Goal: Information Seeking & Learning: Learn about a topic

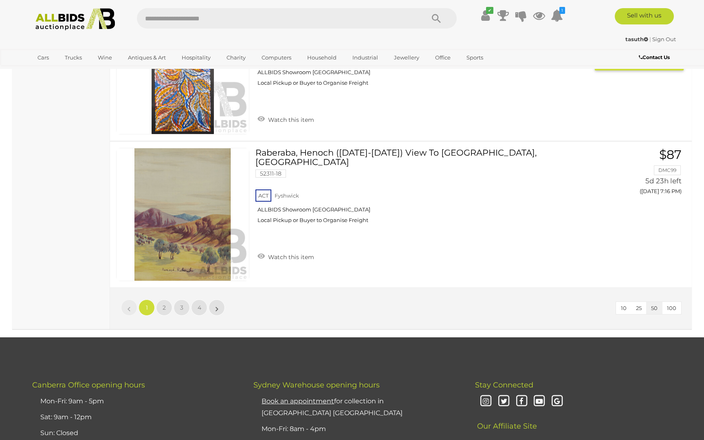
scroll to position [7258, 0]
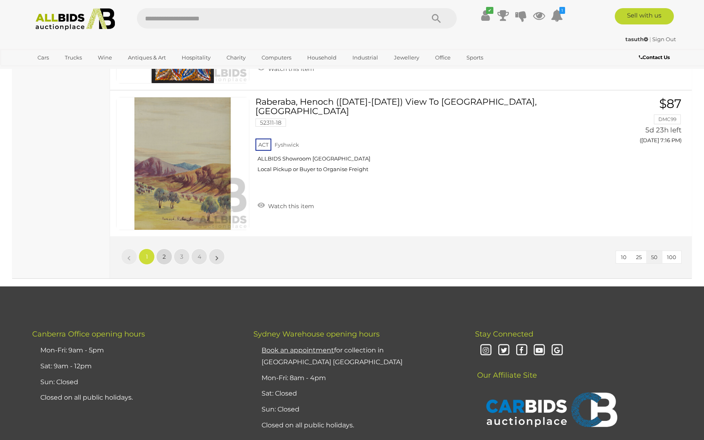
click at [166, 249] on link "2" at bounding box center [164, 257] width 16 height 16
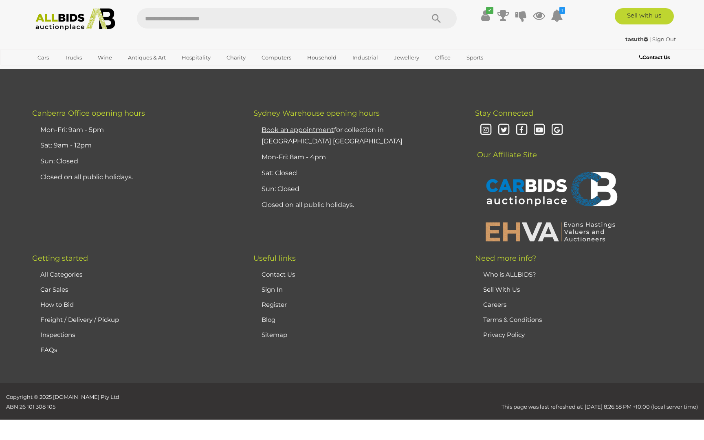
scroll to position [87, 0]
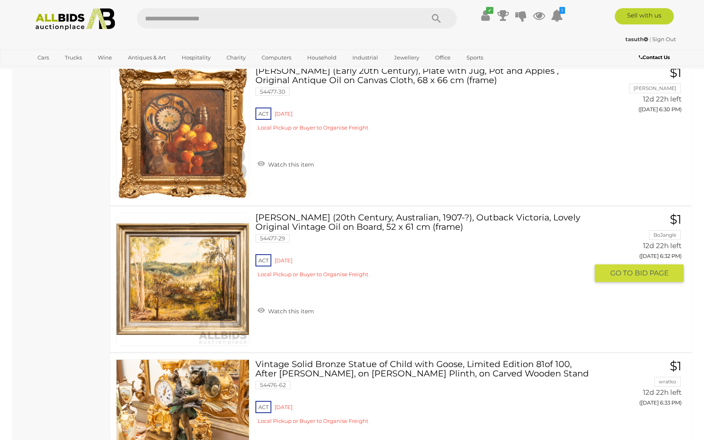
scroll to position [6985, 0]
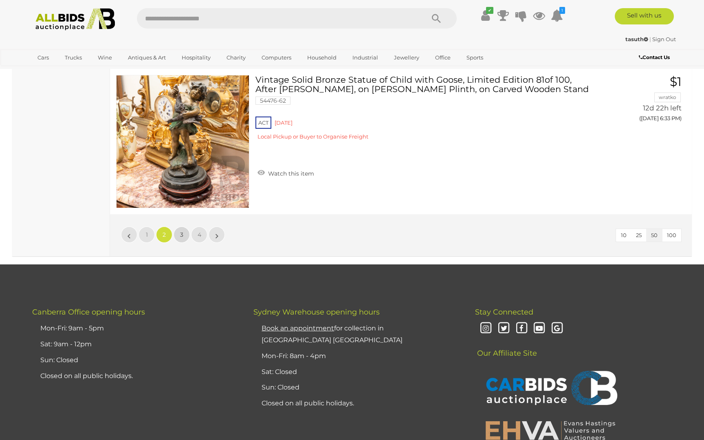
click at [180, 234] on span "3" at bounding box center [181, 234] width 3 height 7
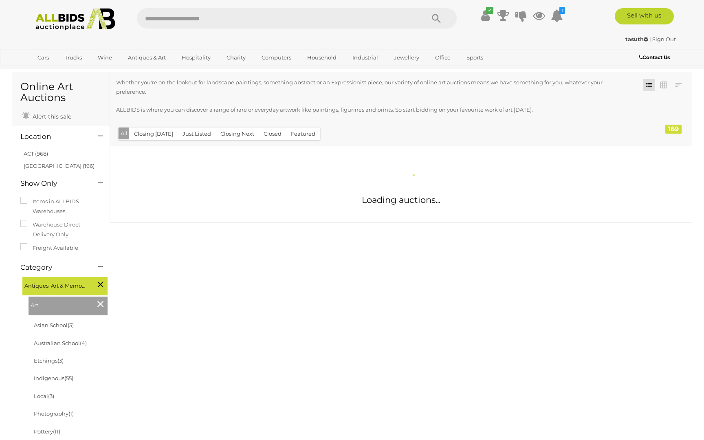
scroll to position [20, 0]
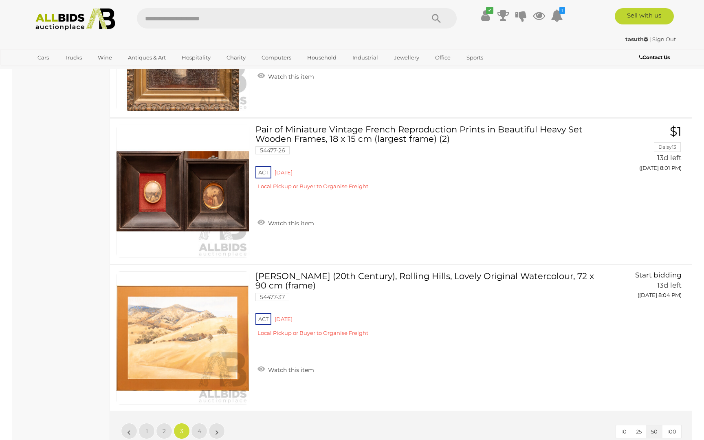
scroll to position [7237, 0]
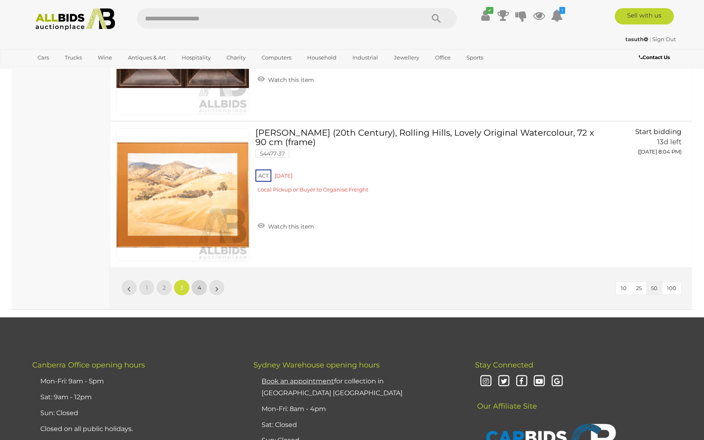
click at [201, 288] on span "4" at bounding box center [200, 287] width 4 height 7
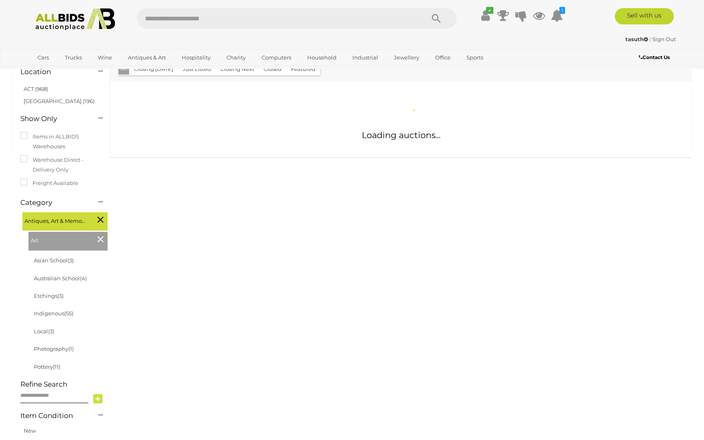
scroll to position [0, 0]
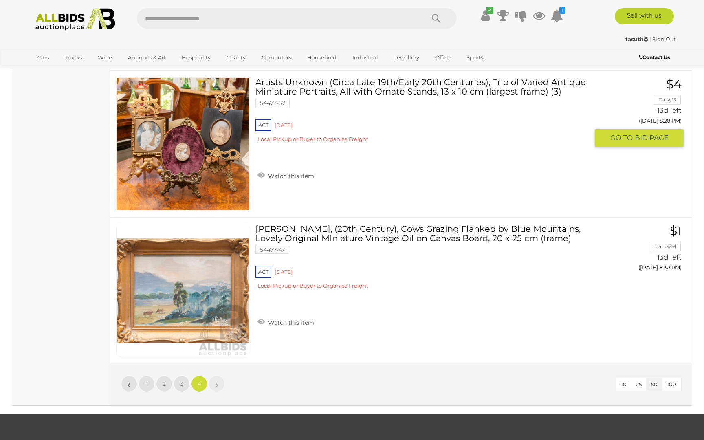
scroll to position [2714, 0]
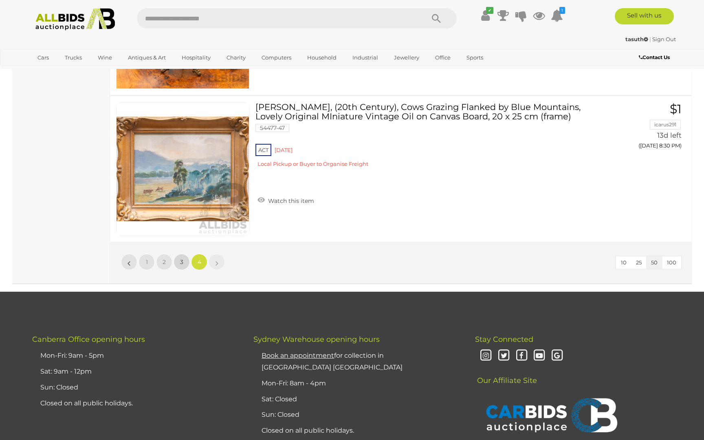
click at [187, 261] on link "3" at bounding box center [182, 262] width 16 height 16
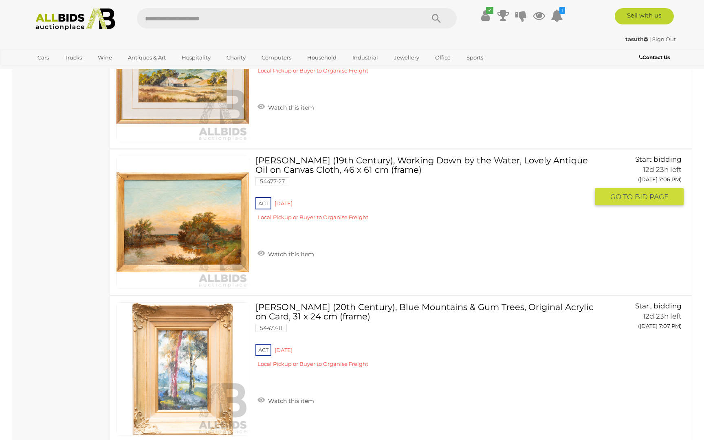
scroll to position [2377, 0]
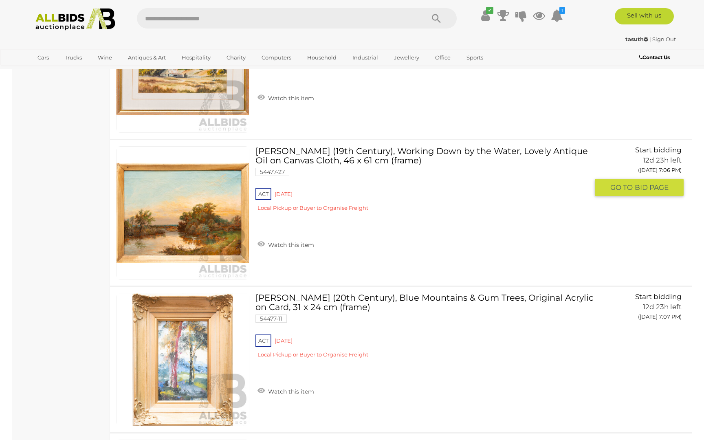
click at [209, 238] on img at bounding box center [183, 213] width 132 height 132
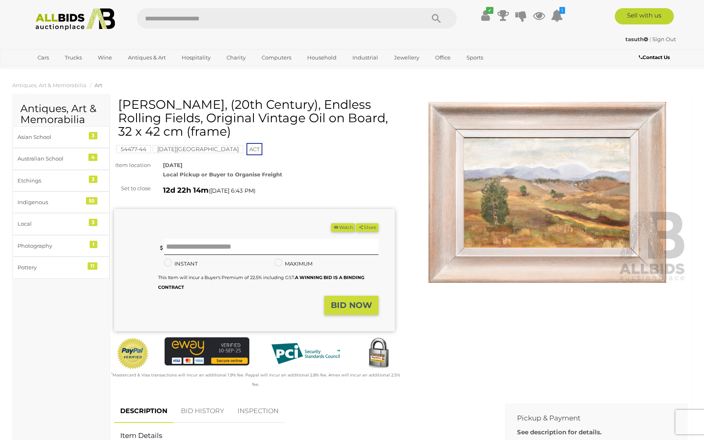
click at [540, 224] on img at bounding box center [547, 192] width 281 height 181
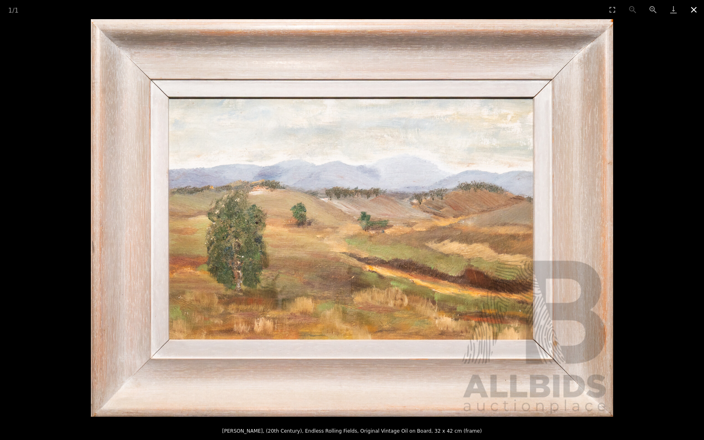
click at [697, 9] on button "Close gallery" at bounding box center [694, 9] width 20 height 19
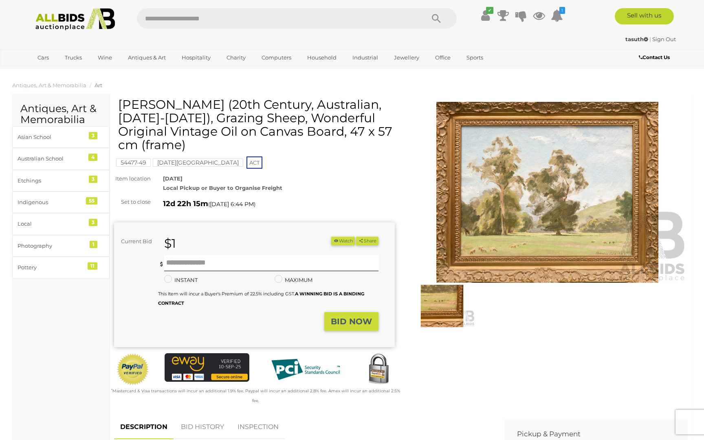
click at [527, 246] on img at bounding box center [547, 192] width 281 height 181
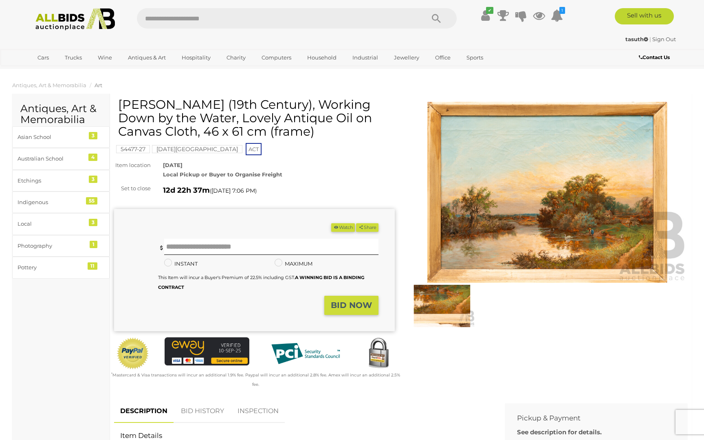
click at [552, 225] on img at bounding box center [547, 192] width 281 height 181
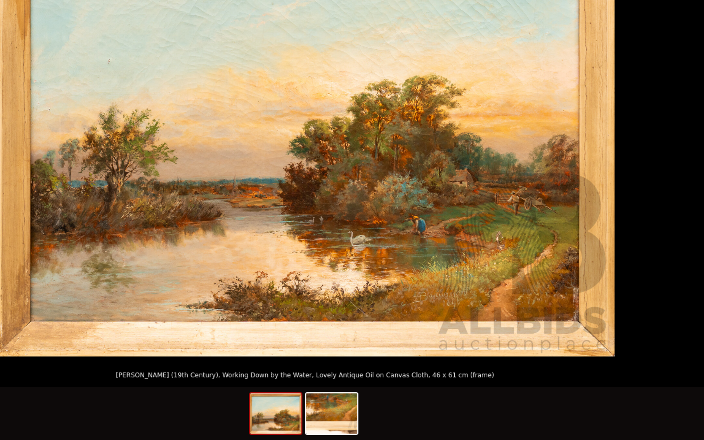
scroll to position [29, 0]
click at [385, 400] on div at bounding box center [352, 420] width 86 height 43
click at [378, 415] on img at bounding box center [372, 419] width 39 height 31
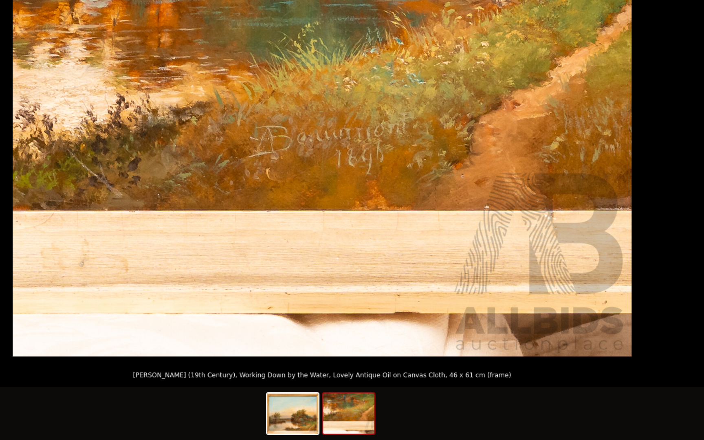
scroll to position [29, 0]
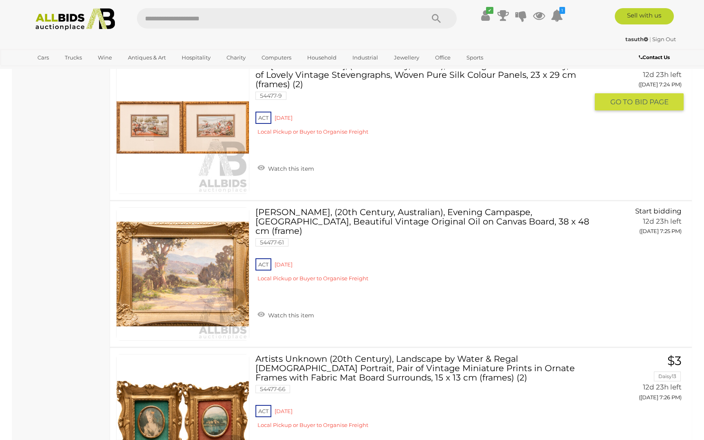
scroll to position [3878, 0]
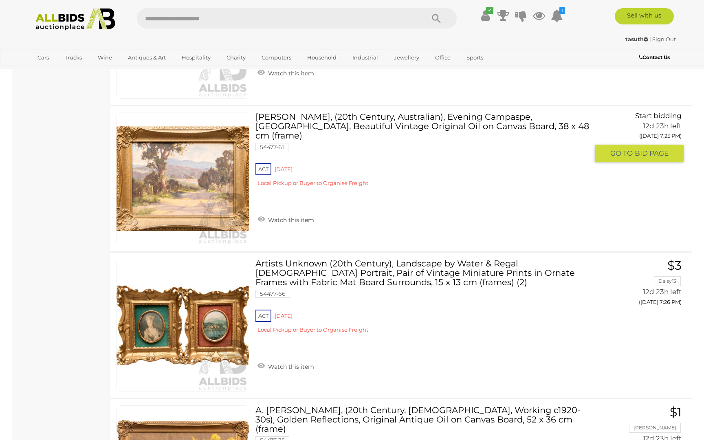
click at [195, 192] on img at bounding box center [183, 178] width 132 height 132
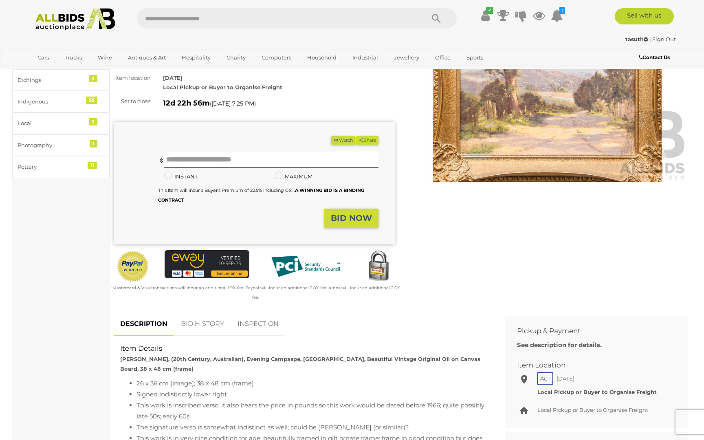
scroll to position [21, 0]
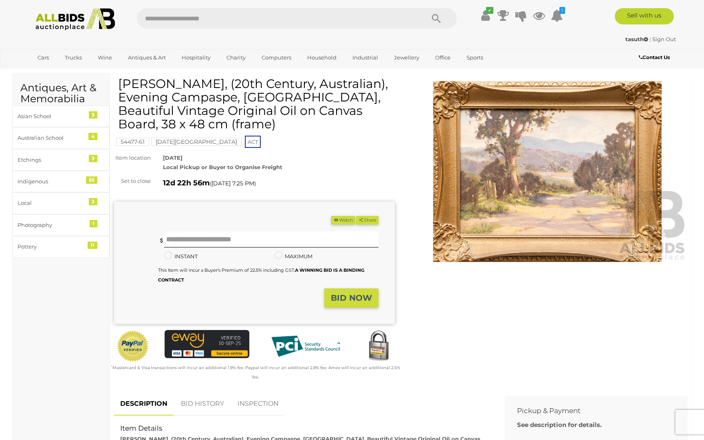
click at [473, 215] on img at bounding box center [547, 171] width 281 height 181
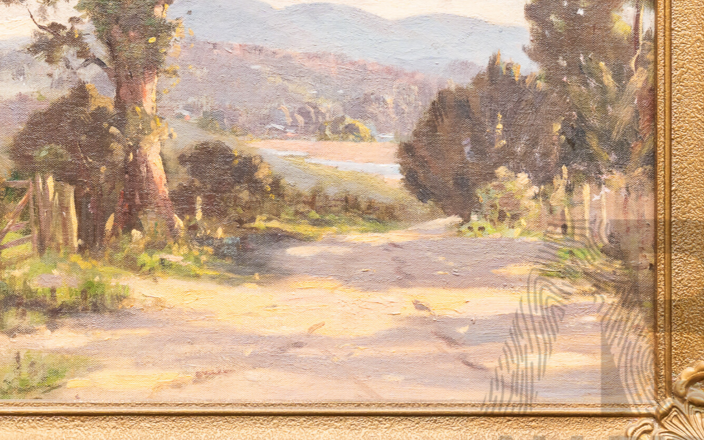
drag, startPoint x: 499, startPoint y: 317, endPoint x: 520, endPoint y: 280, distance: 42.2
click at [520, 280] on img at bounding box center [371, 218] width 503 height 398
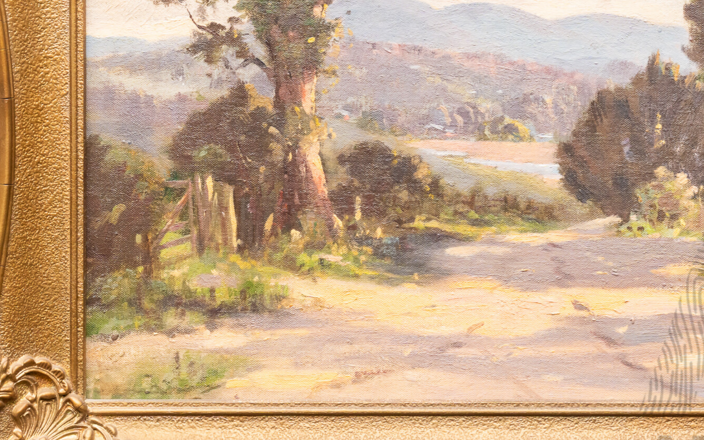
drag, startPoint x: 441, startPoint y: 271, endPoint x: 542, endPoint y: 271, distance: 100.3
click at [543, 271] on img at bounding box center [455, 218] width 503 height 398
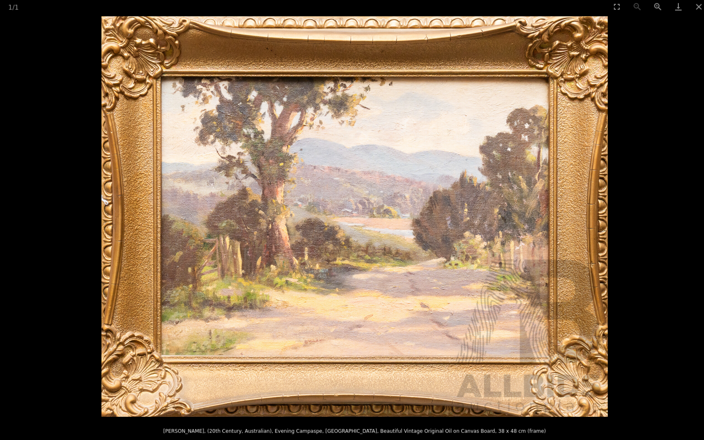
scroll to position [20, 0]
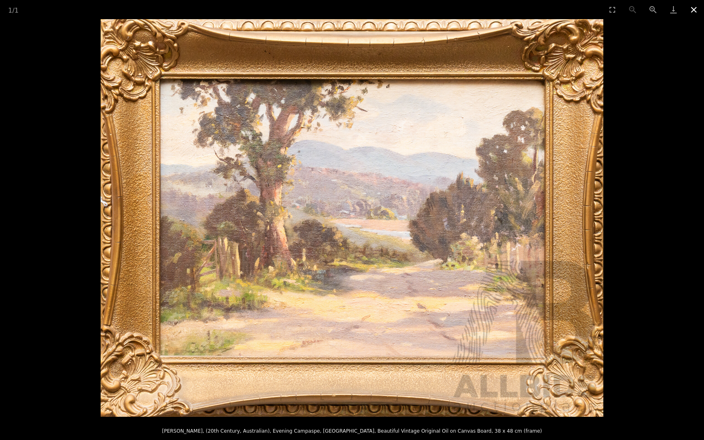
click at [697, 13] on button "Close gallery" at bounding box center [694, 9] width 20 height 19
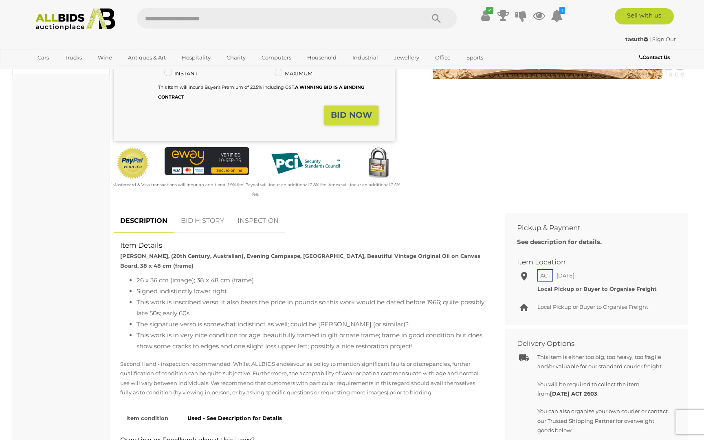
scroll to position [205, 0]
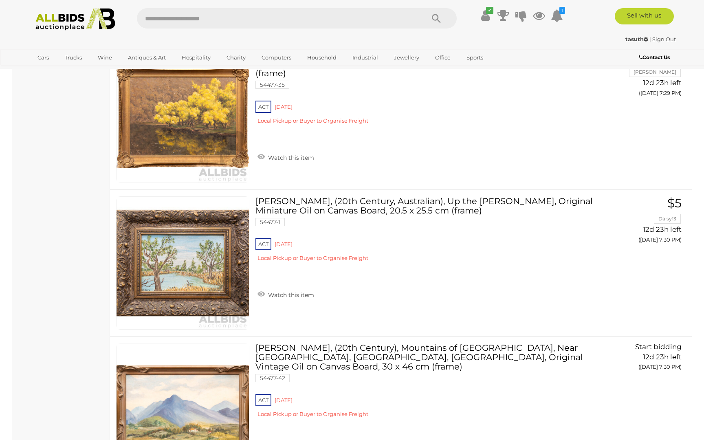
scroll to position [4137, 0]
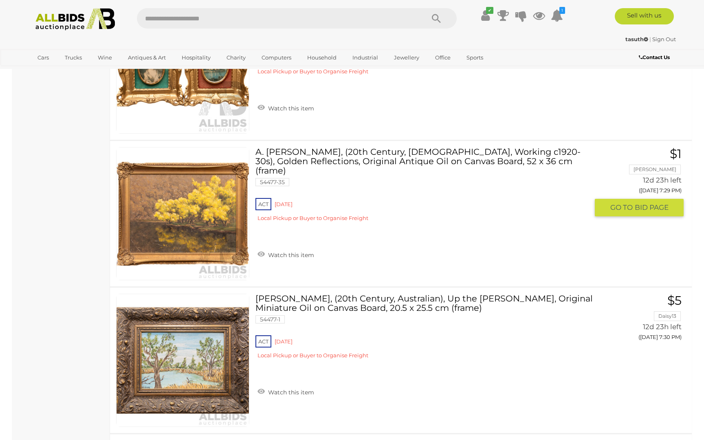
click at [197, 205] on link at bounding box center [182, 213] width 133 height 133
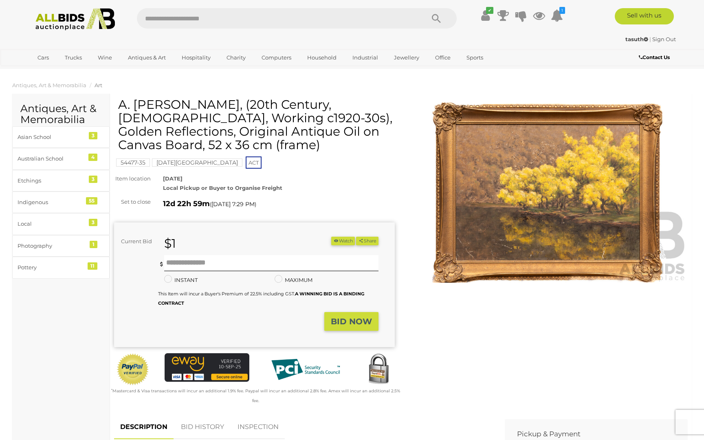
click at [497, 235] on img at bounding box center [547, 192] width 281 height 181
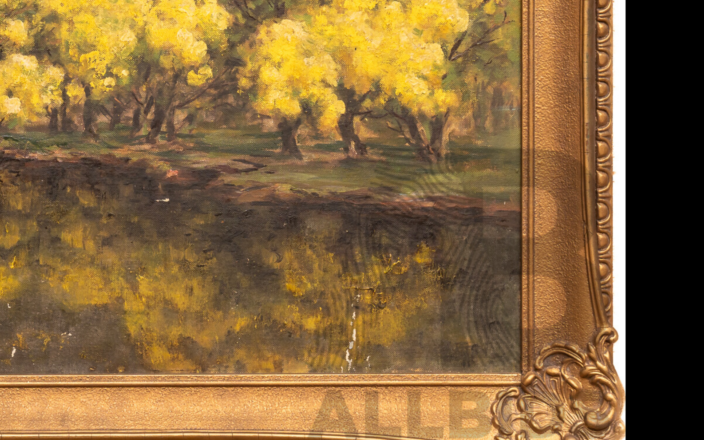
scroll to position [38, 0]
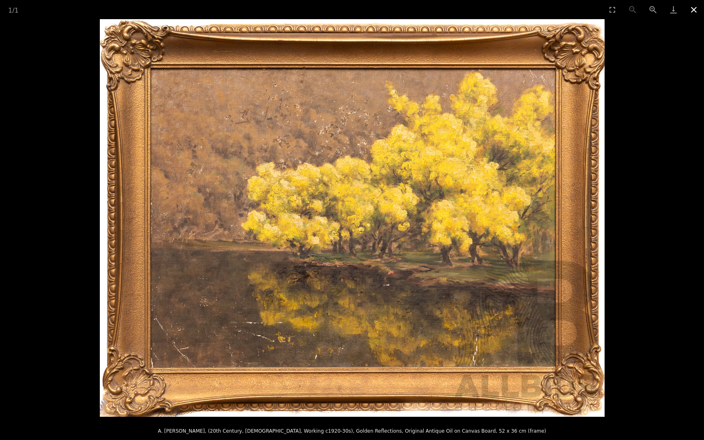
click at [692, 14] on button "Close gallery" at bounding box center [694, 9] width 20 height 19
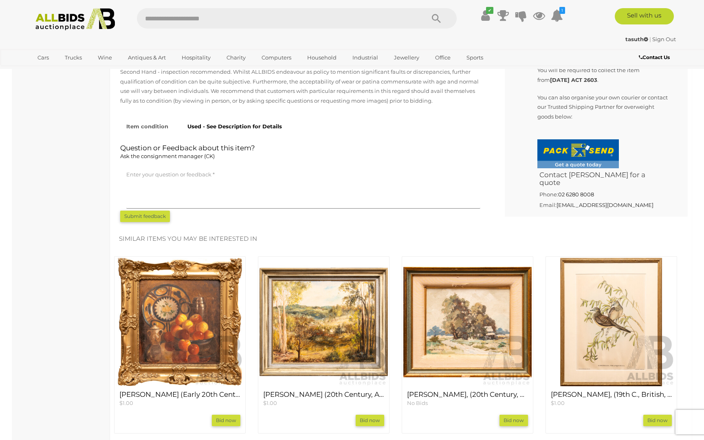
scroll to position [537, 0]
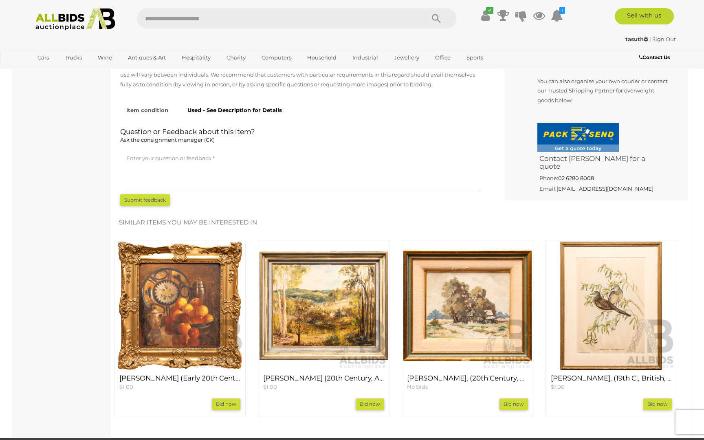
click at [200, 295] on img at bounding box center [180, 306] width 128 height 128
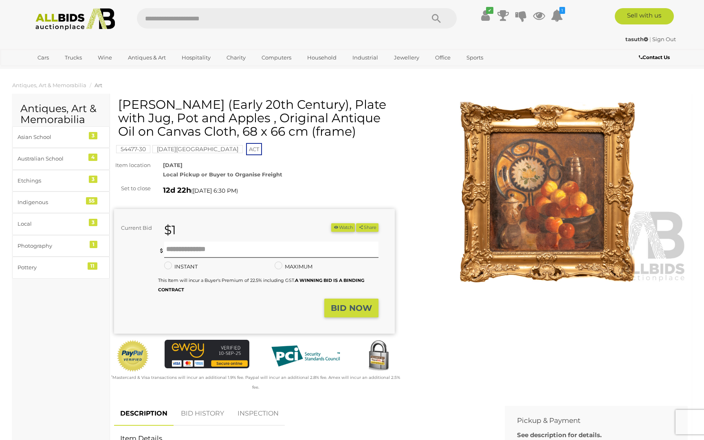
click at [554, 223] on img at bounding box center [547, 192] width 281 height 181
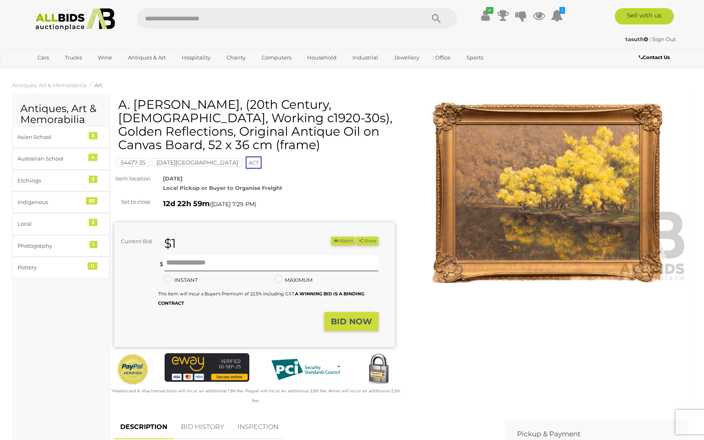
click at [186, 168] on div "[DATE][GEOGRAPHIC_DATA]" at bounding box center [198, 163] width 93 height 10
click at [186, 162] on mark "[DATE][GEOGRAPHIC_DATA]" at bounding box center [197, 163] width 90 height 8
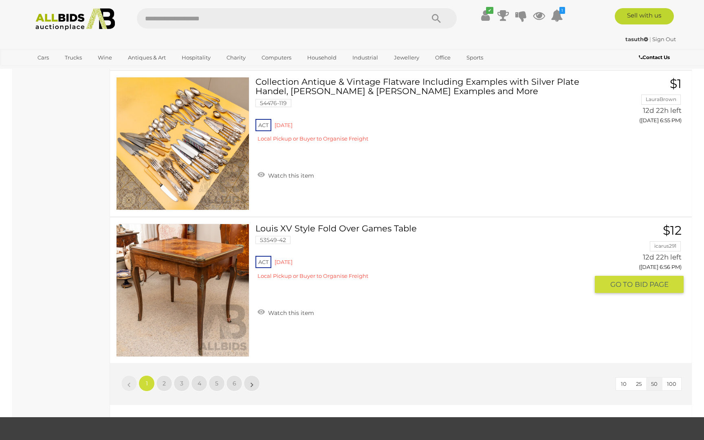
scroll to position [7084, 0]
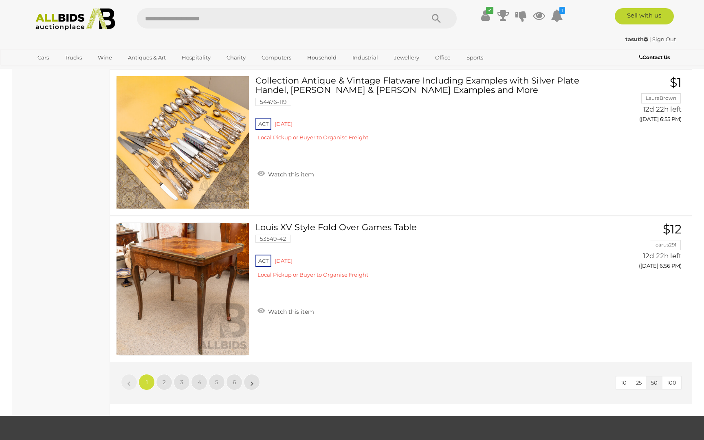
click at [158, 389] on li "2" at bounding box center [165, 382] width 16 height 16
click at [163, 386] on link "2" at bounding box center [164, 382] width 16 height 16
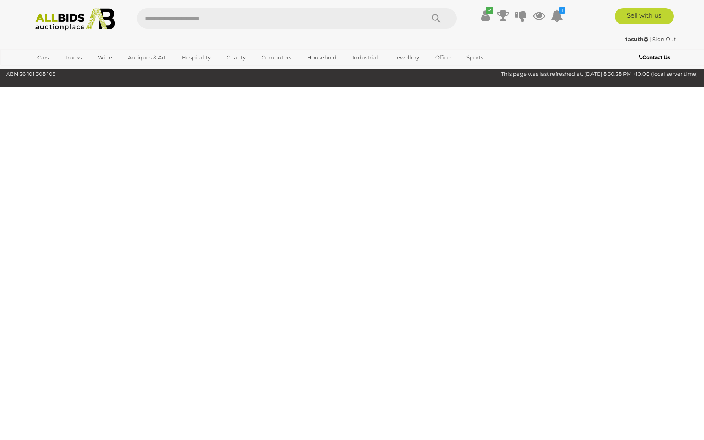
scroll to position [28, 0]
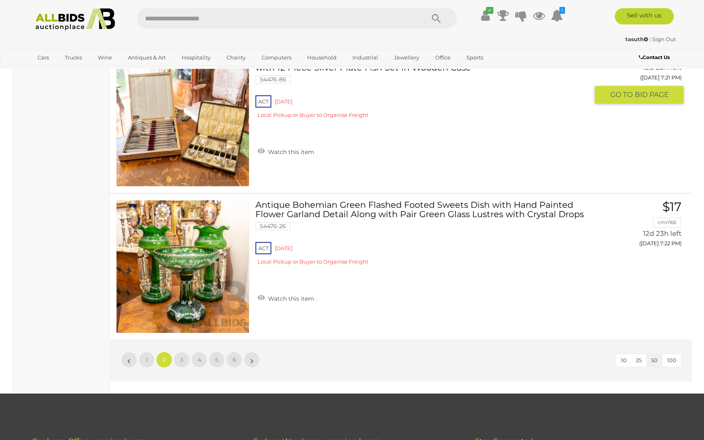
scroll to position [7122, 0]
